Goal: Navigation & Orientation: Find specific page/section

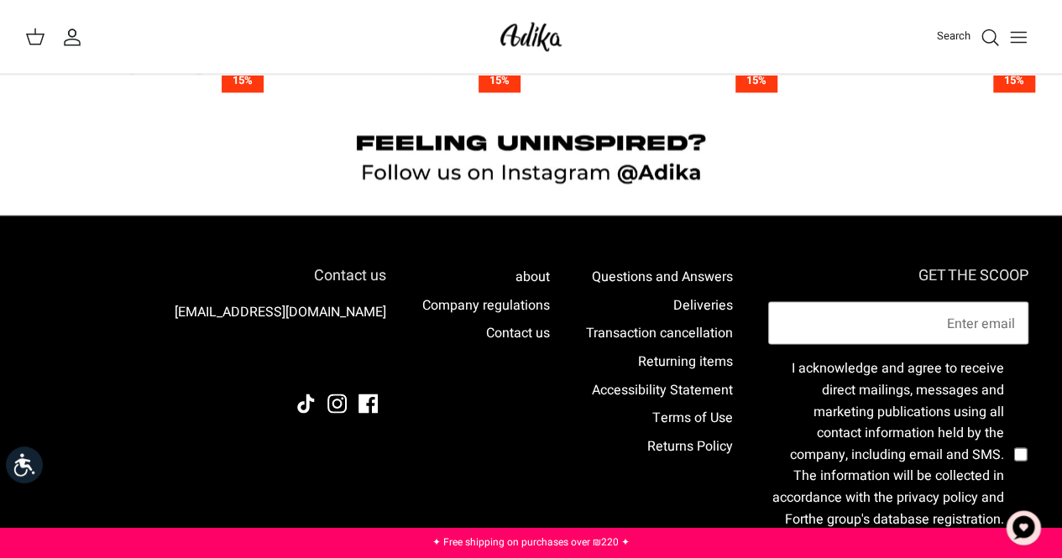
scroll to position [1556, 0]
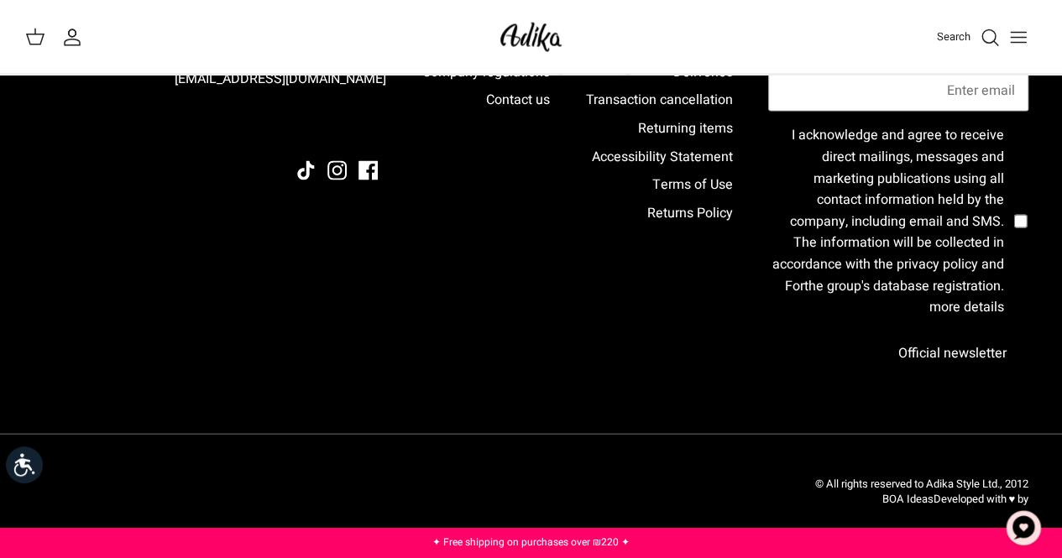
click at [1022, 24] on button "Toggle menu" at bounding box center [1018, 36] width 37 height 37
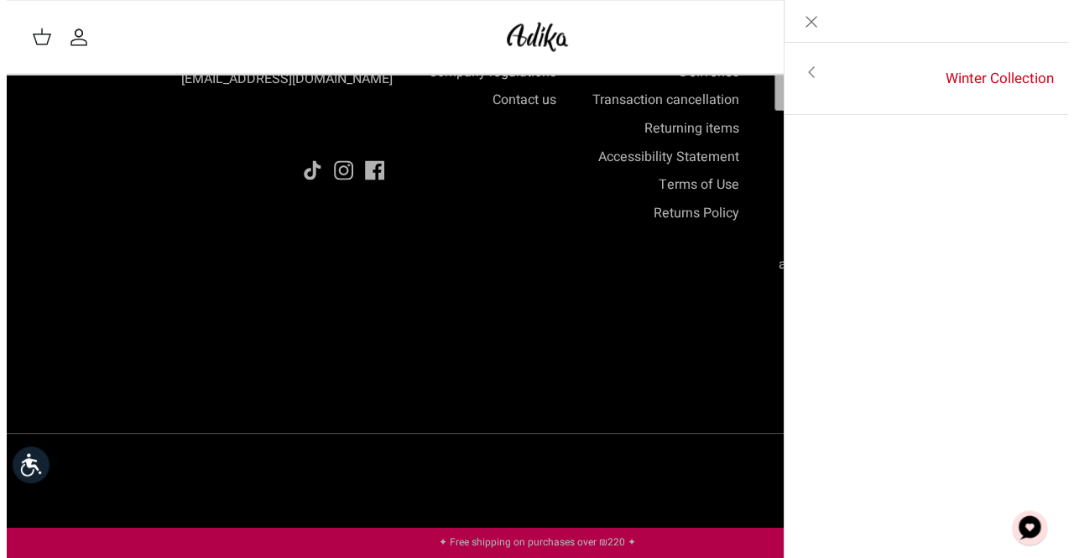
scroll to position [1545, 0]
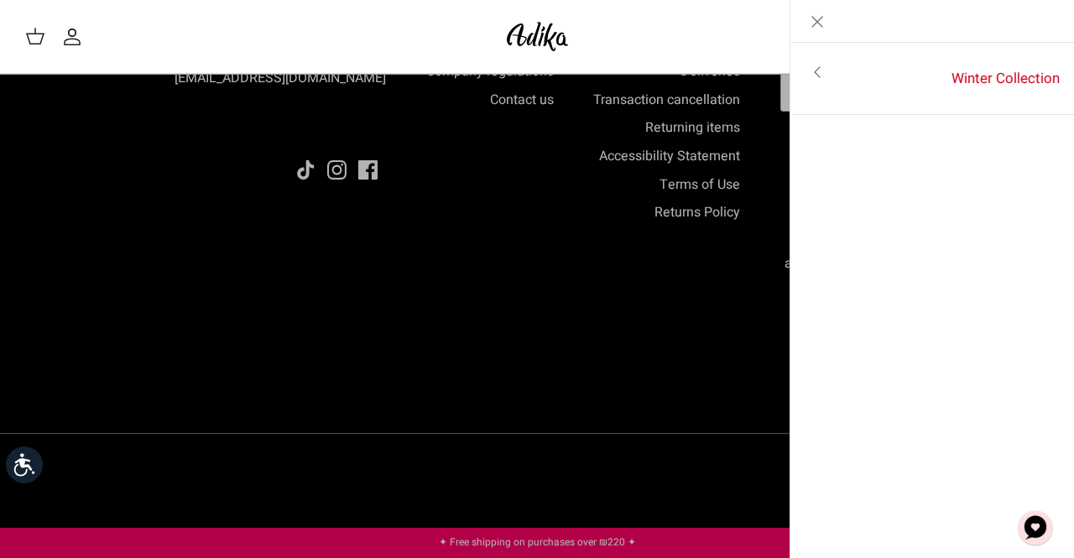
click at [822, 76] on icon "Toggle menu" at bounding box center [817, 72] width 20 height 20
click at [547, 338] on link "Toggle menu" at bounding box center [537, 279] width 1074 height 558
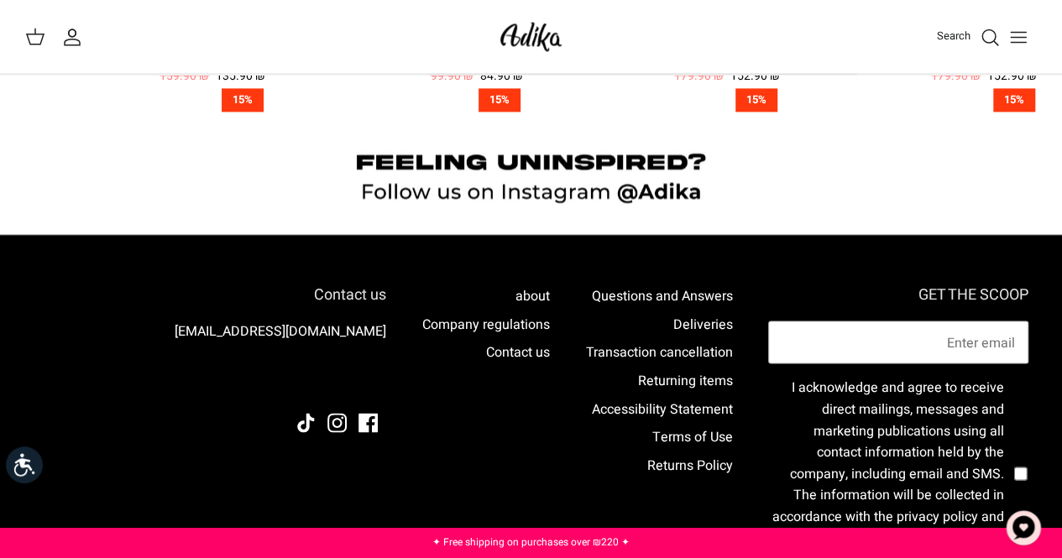
scroll to position [1304, 0]
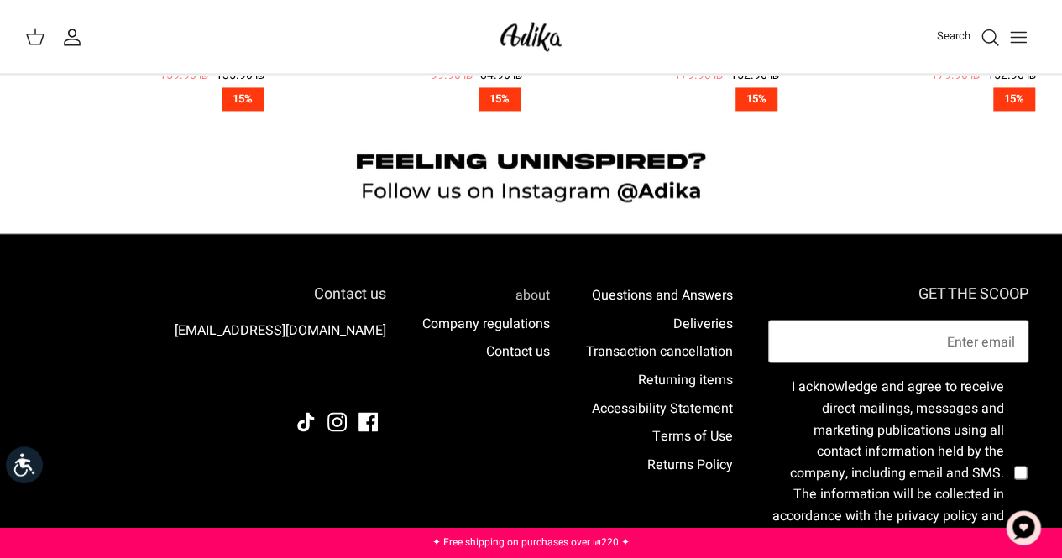
click at [522, 288] on font "about" at bounding box center [532, 294] width 34 height 20
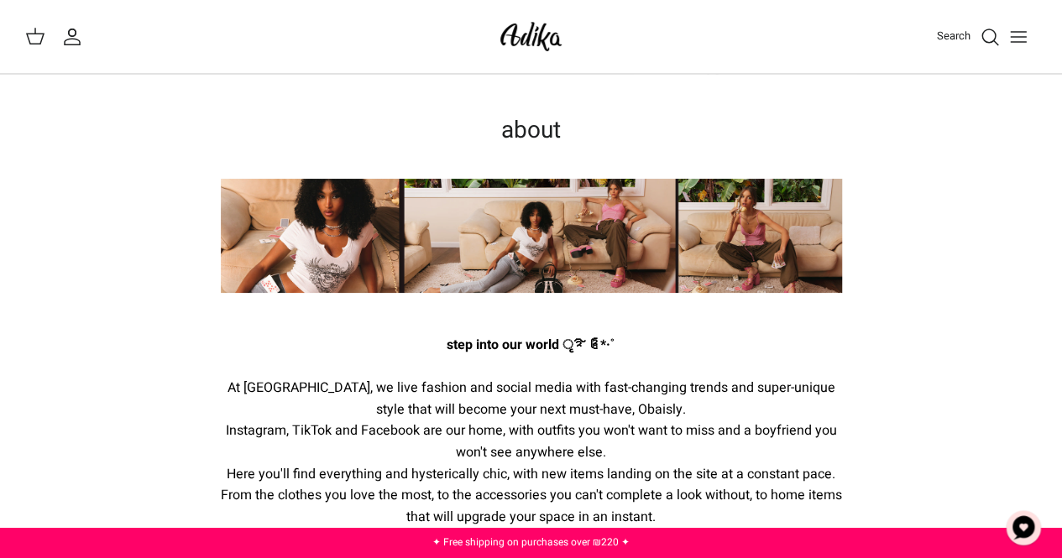
scroll to position [587, 0]
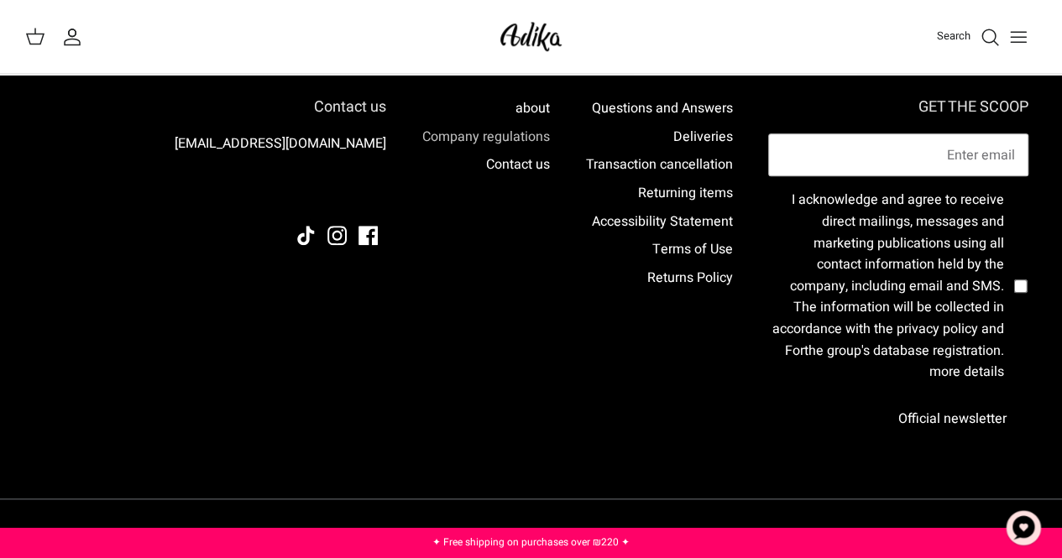
click at [493, 138] on font "Company regulations" at bounding box center [486, 137] width 128 height 20
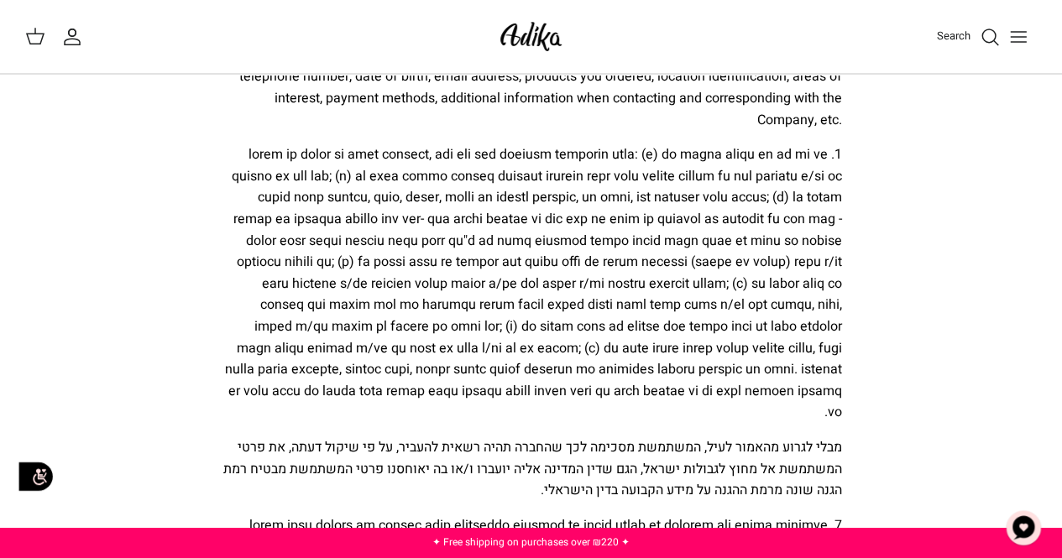
scroll to position [10032, 0]
